Goal: Information Seeking & Learning: Find specific page/section

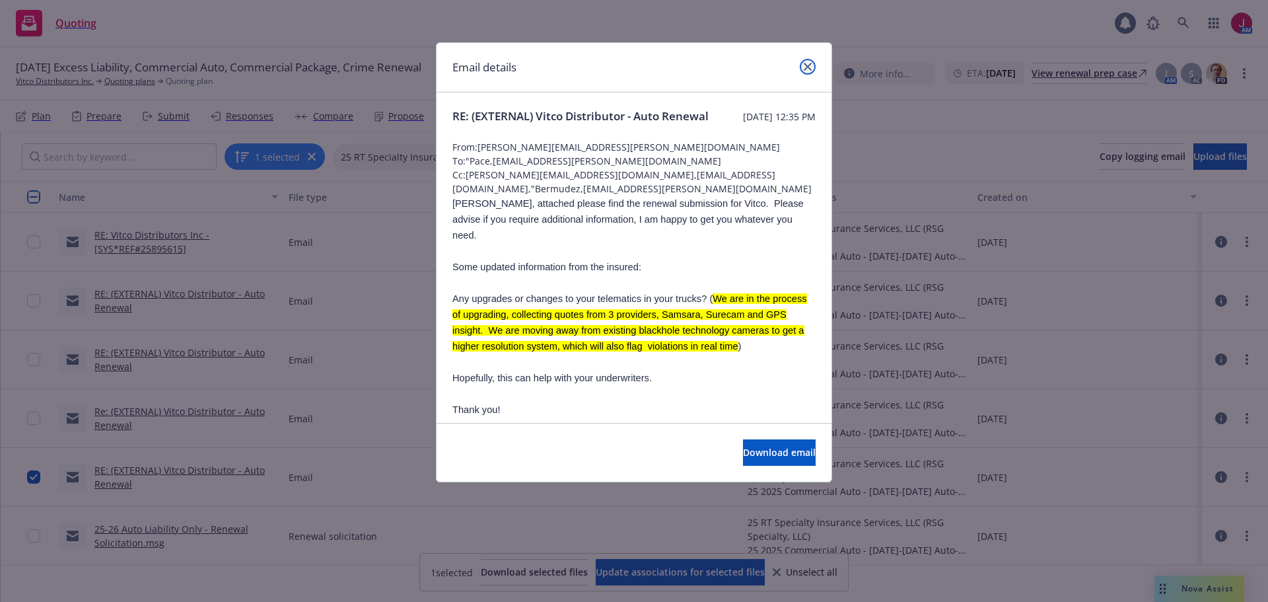
click at [807, 67] on icon "close" at bounding box center [808, 67] width 8 height 8
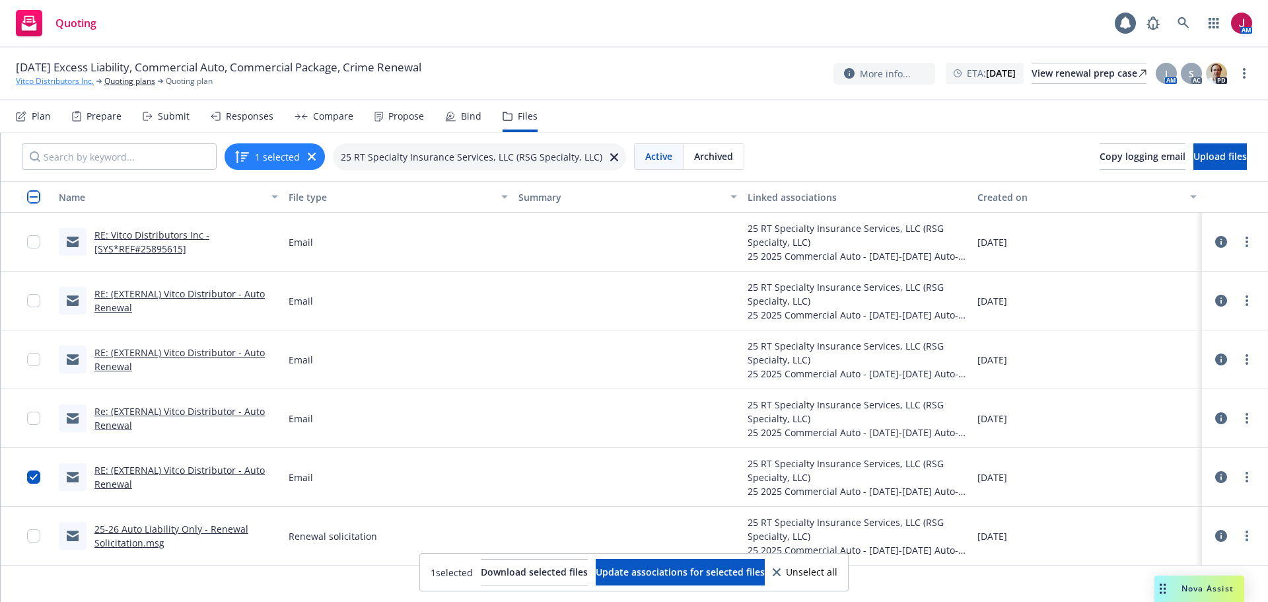
click at [60, 83] on link "Vitco Distributors Inc." at bounding box center [55, 81] width 78 height 12
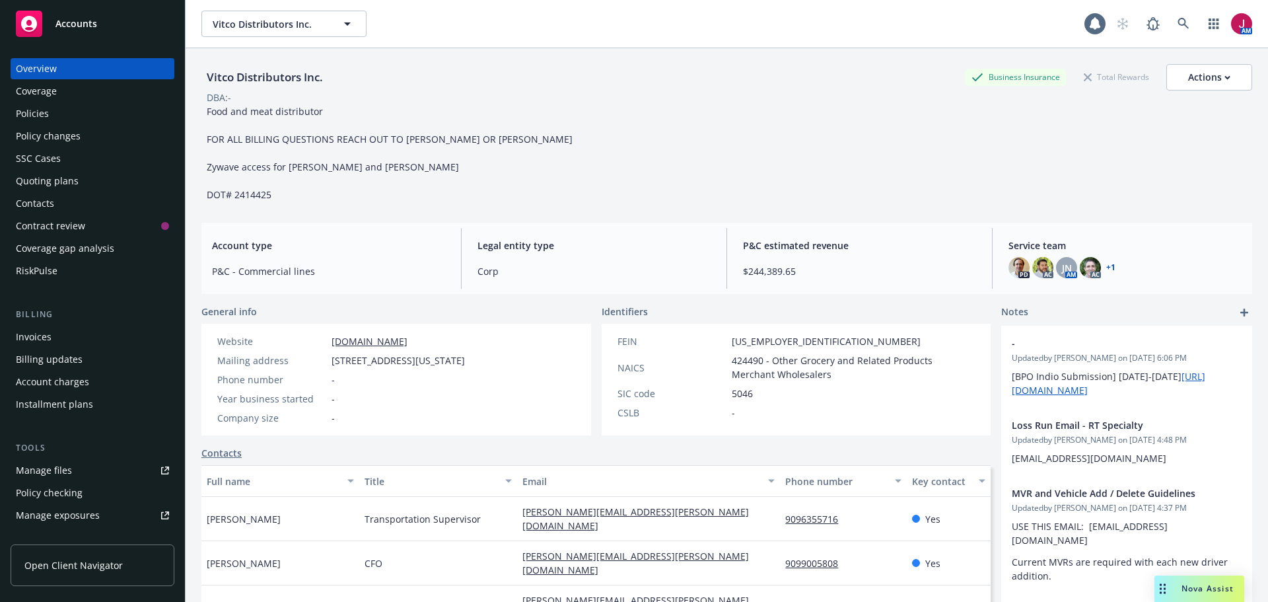
click at [100, 205] on div "Contacts" at bounding box center [92, 203] width 153 height 21
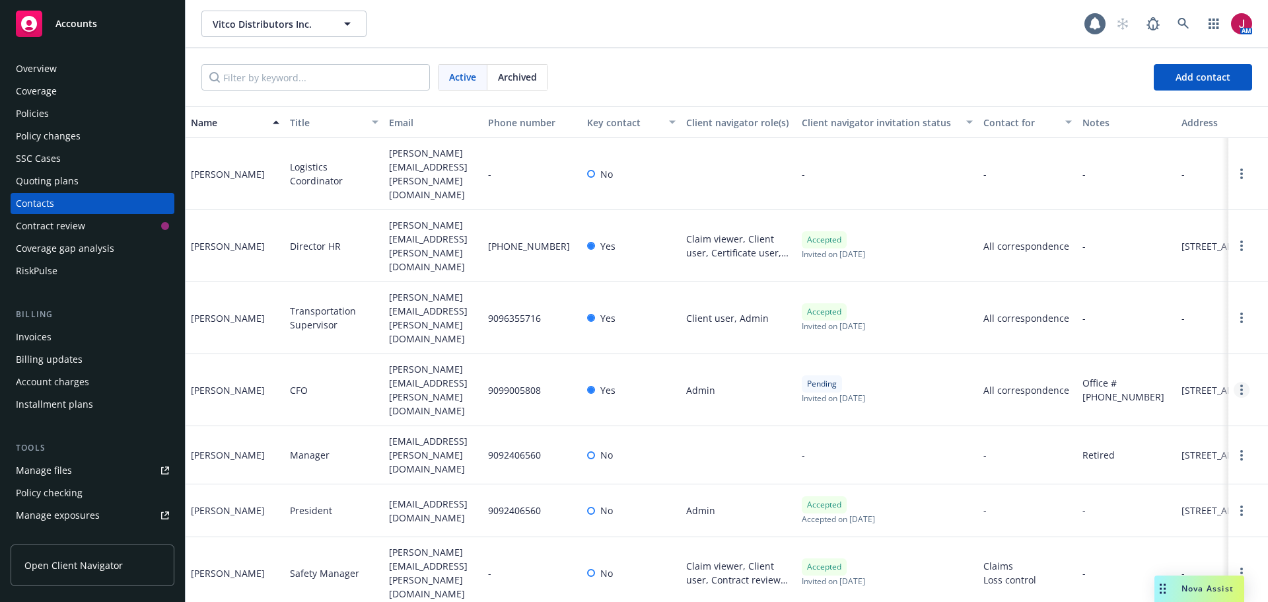
click at [1235, 382] on link "Open options" at bounding box center [1242, 390] width 16 height 16
click at [1191, 255] on link "Resend invite" at bounding box center [1170, 257] width 102 height 26
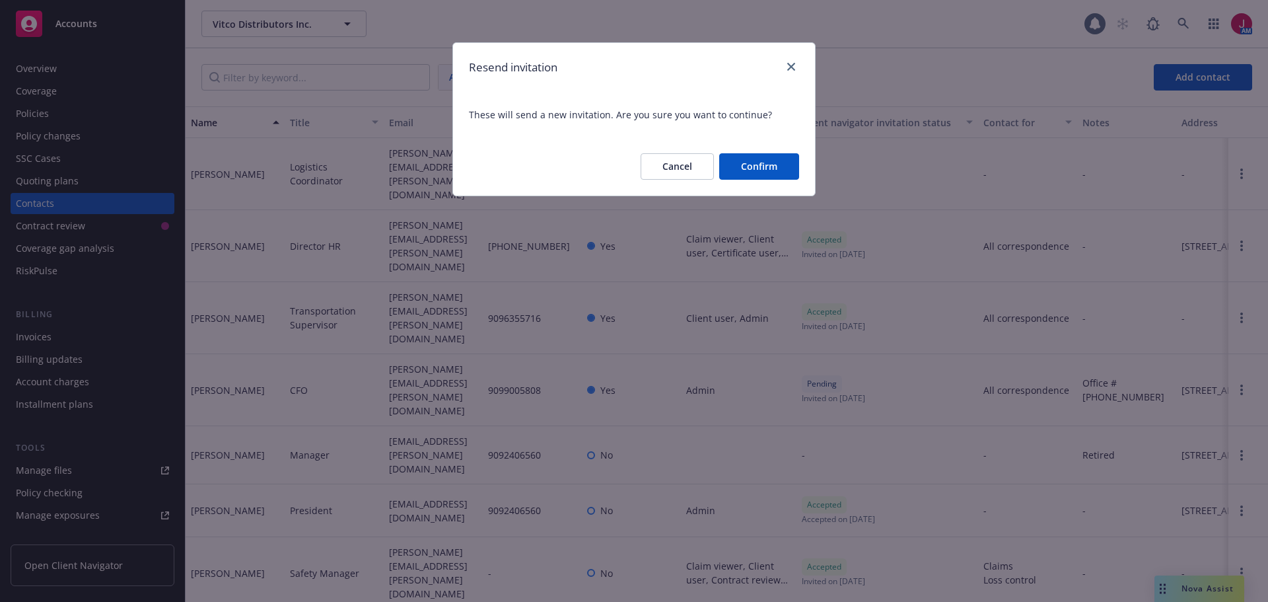
click at [779, 164] on button "Confirm" at bounding box center [759, 166] width 80 height 26
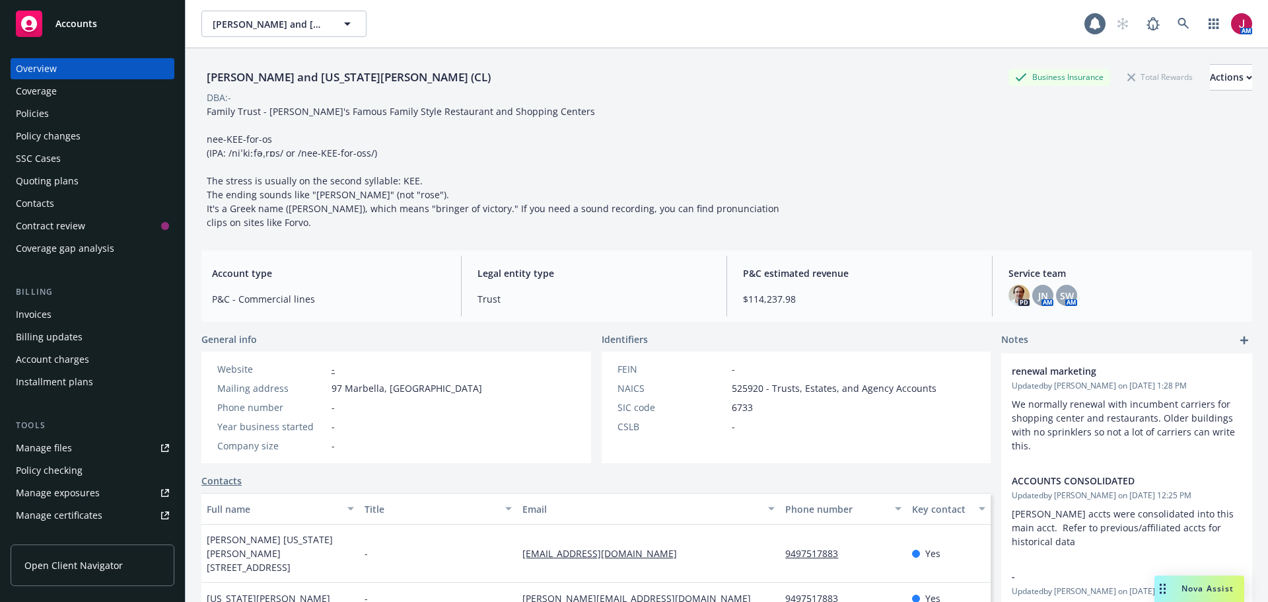
click at [42, 113] on div "Policies" at bounding box center [32, 113] width 33 height 21
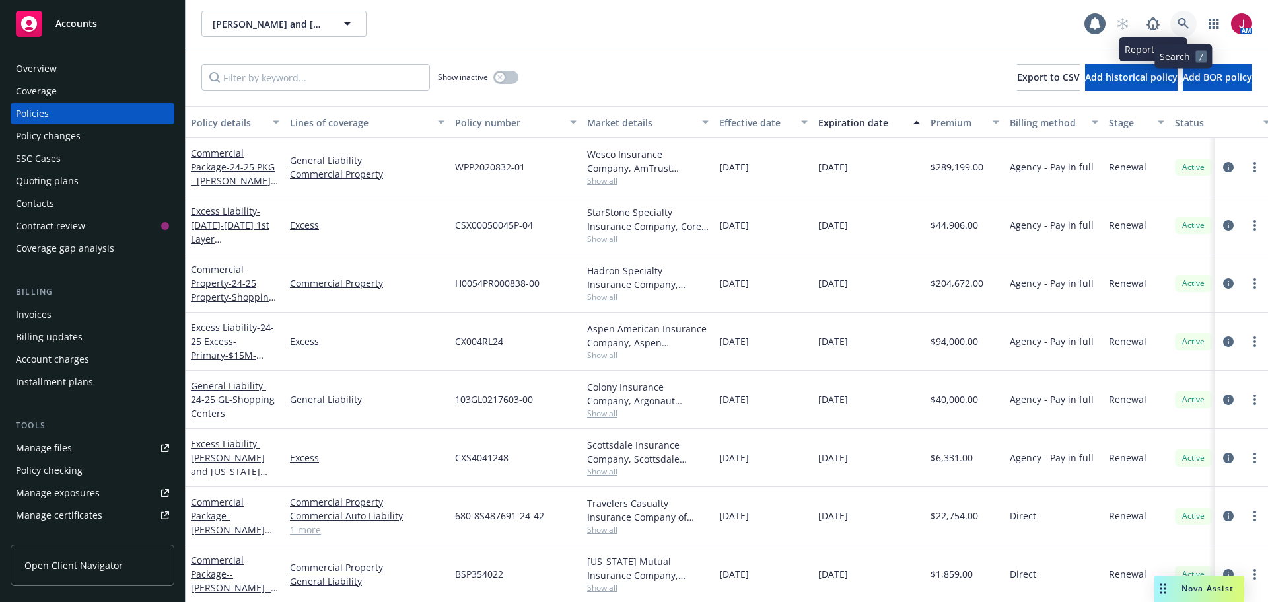
click at [1179, 18] on icon at bounding box center [1184, 24] width 12 height 12
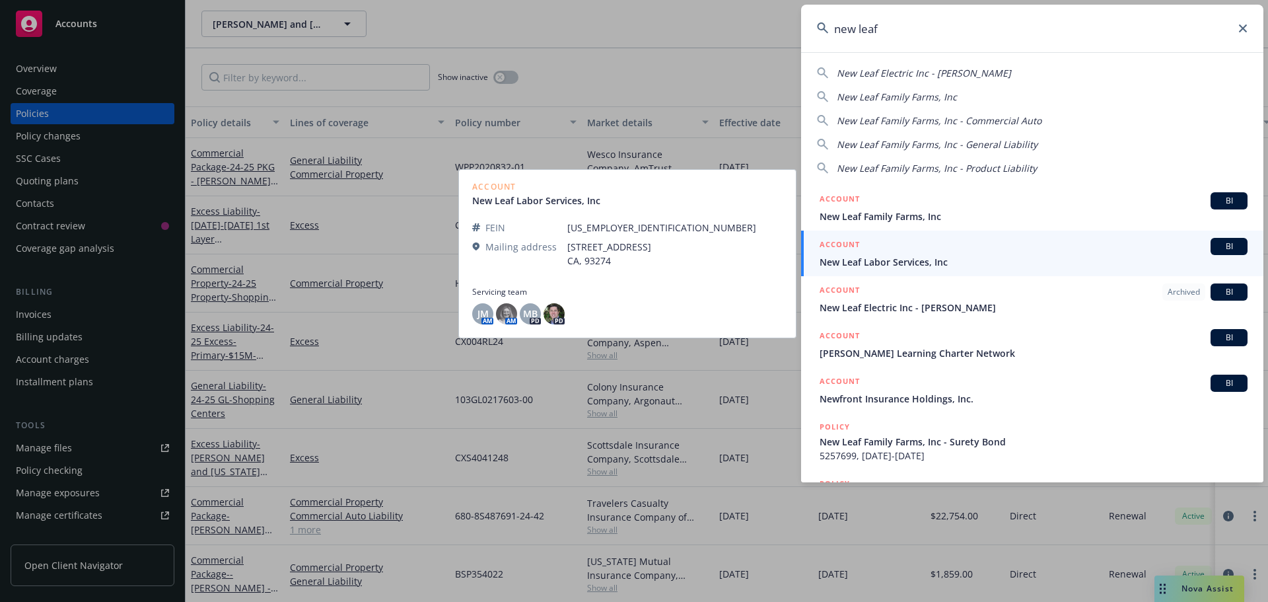
type input "new leaf"
click at [912, 260] on span "New Leaf Labor Services, Inc" at bounding box center [1034, 262] width 428 height 14
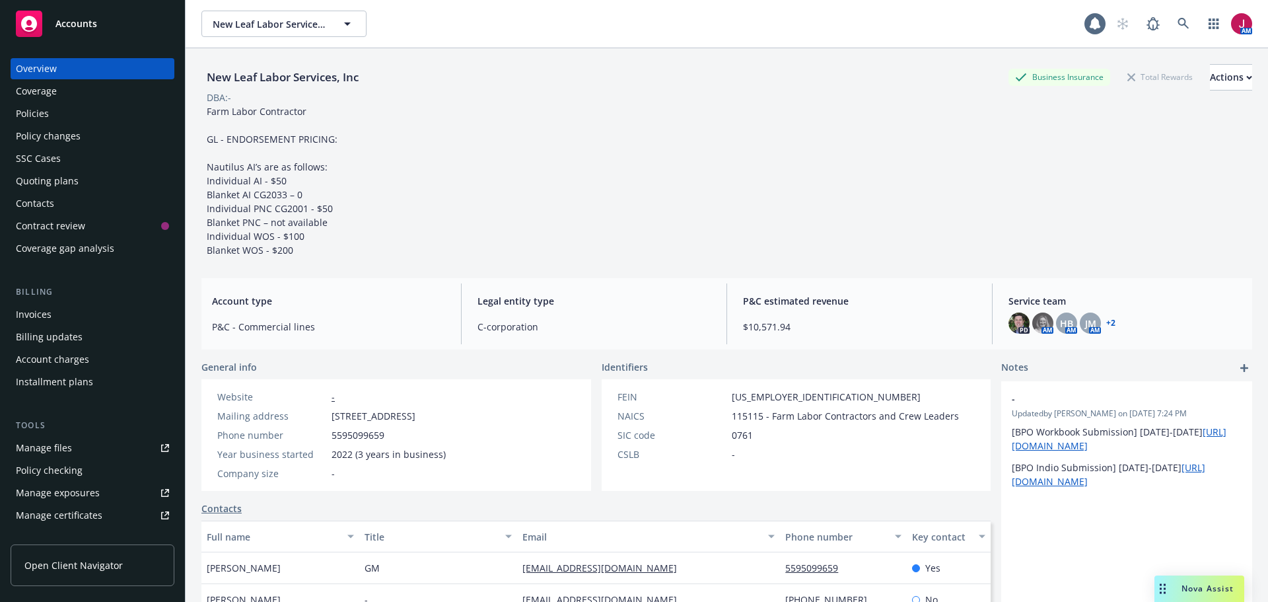
click at [69, 112] on div "Policies" at bounding box center [92, 113] width 153 height 21
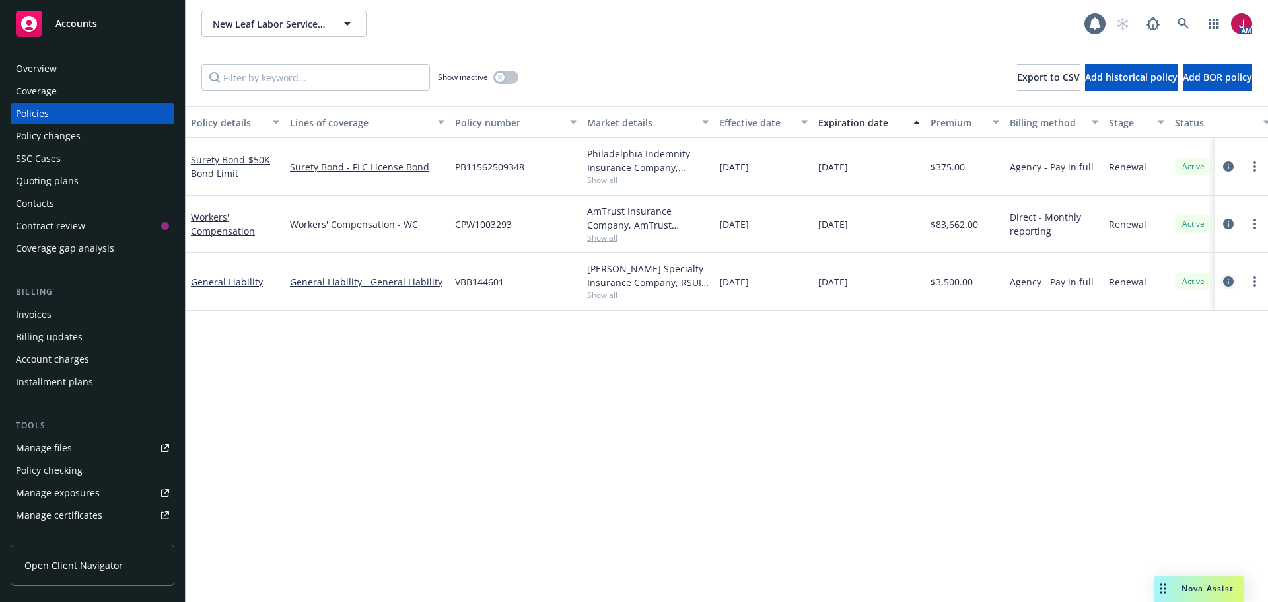
click at [1226, 275] on link "circleInformation" at bounding box center [1229, 281] width 16 height 16
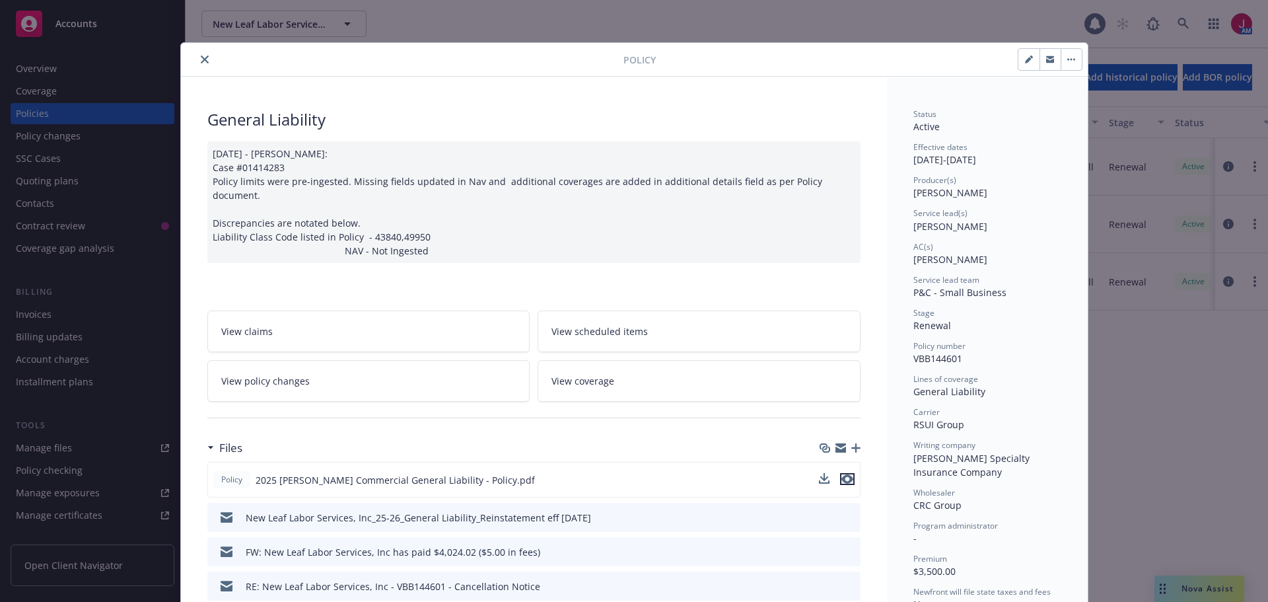
click at [841, 474] on icon "preview file" at bounding box center [847, 478] width 12 height 9
click at [201, 60] on icon "close" at bounding box center [205, 59] width 8 height 8
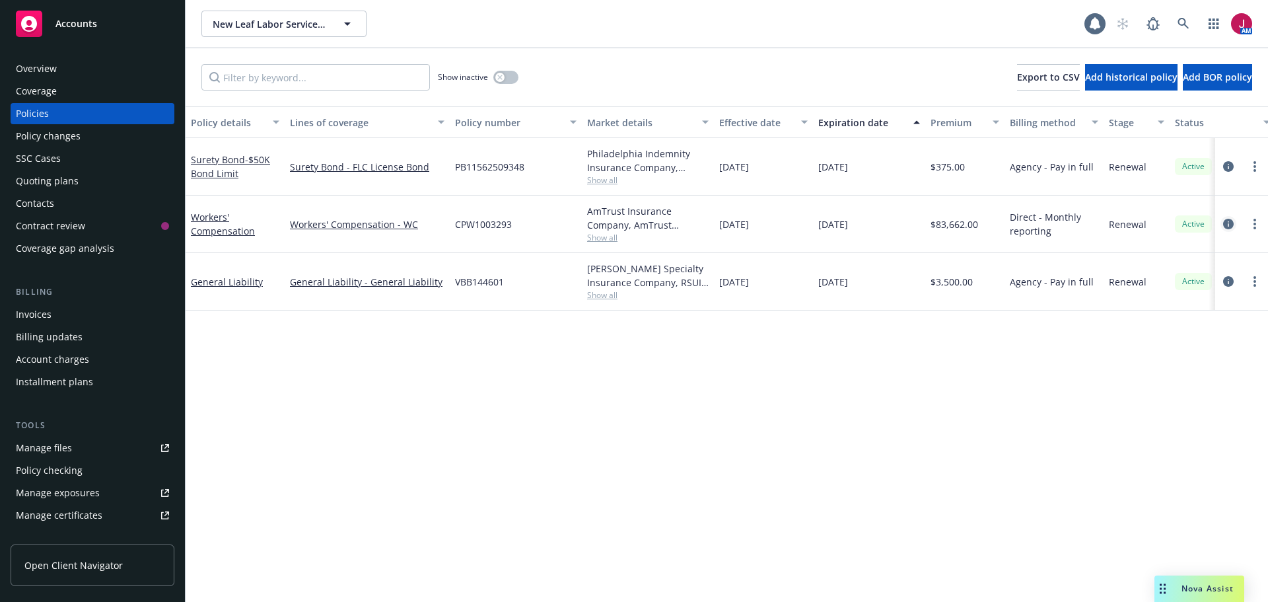
drag, startPoint x: 1223, startPoint y: 217, endPoint x: 1228, endPoint y: 222, distance: 7.5
click at [1228, 222] on div at bounding box center [1242, 224] width 42 height 16
click at [1228, 222] on icon "circleInformation" at bounding box center [1228, 224] width 11 height 11
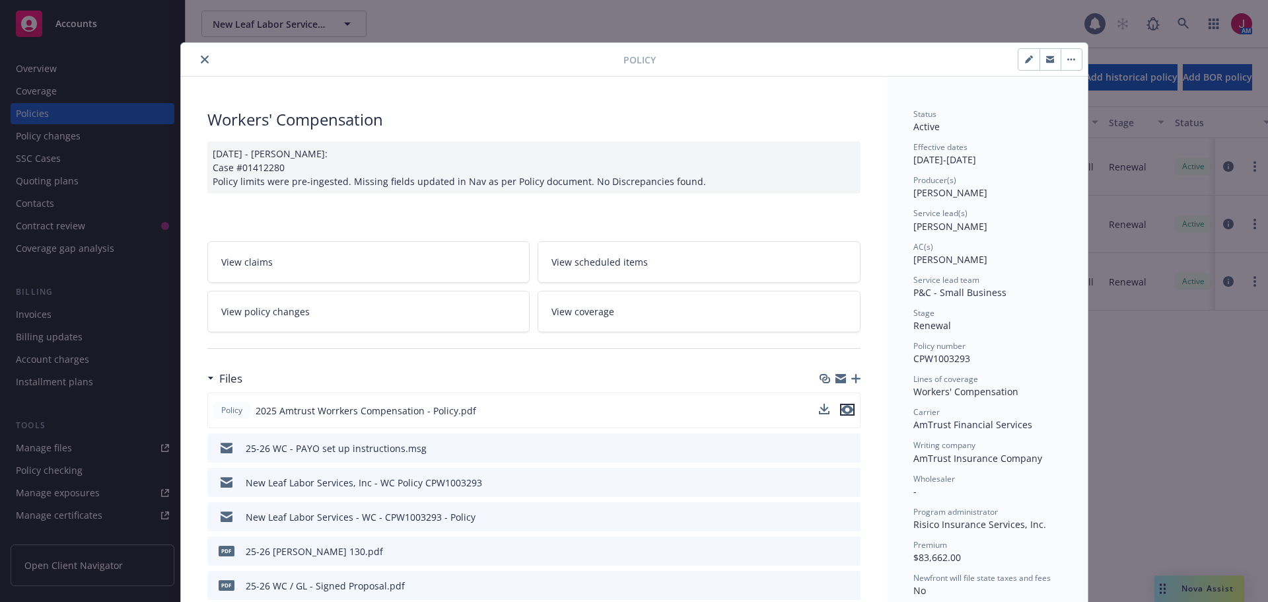
click at [842, 405] on icon "preview file" at bounding box center [847, 409] width 12 height 9
click at [201, 61] on icon "close" at bounding box center [205, 59] width 8 height 8
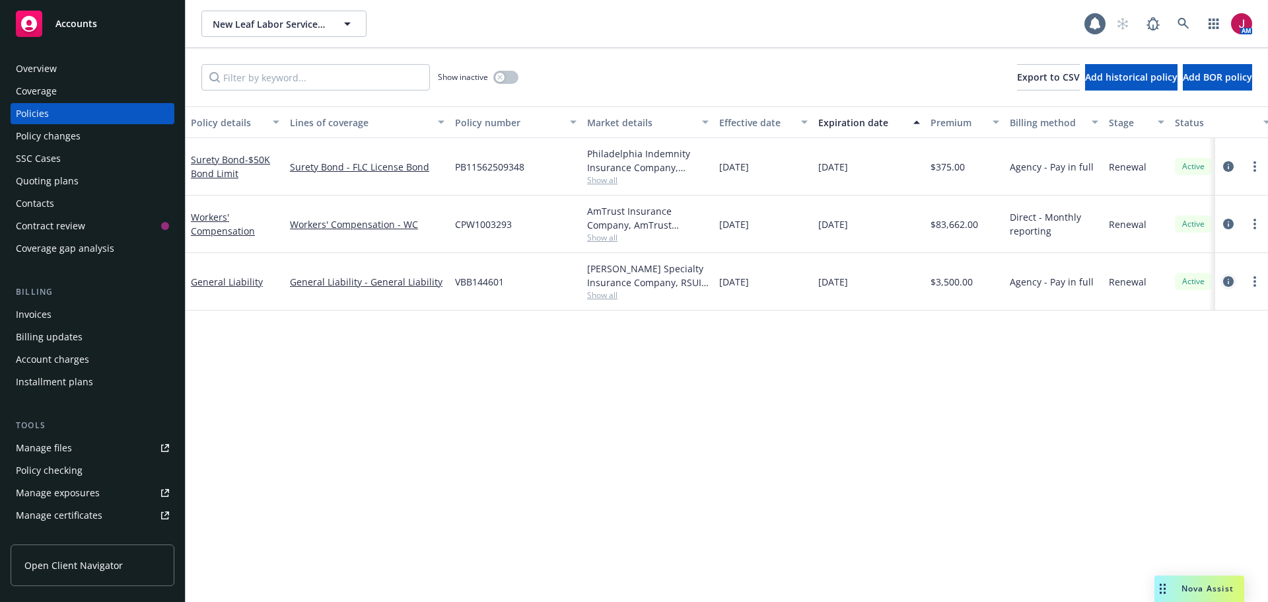
click at [1230, 275] on link "circleInformation" at bounding box center [1229, 281] width 16 height 16
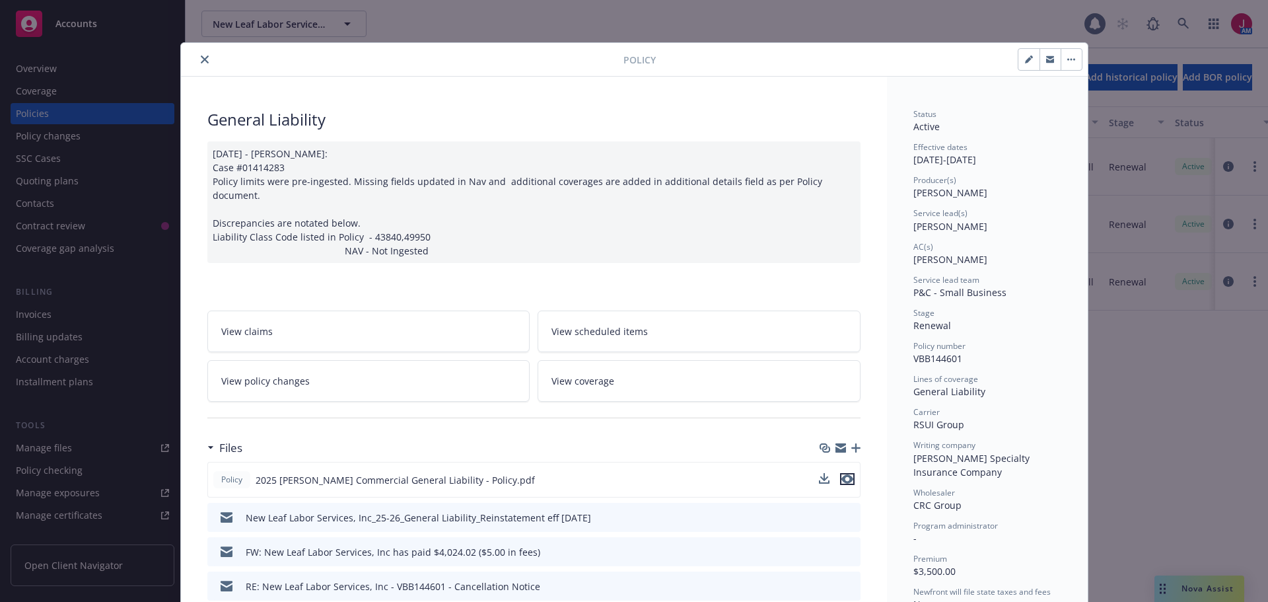
click at [841, 474] on icon "preview file" at bounding box center [847, 478] width 12 height 9
